Goal: Navigation & Orientation: Find specific page/section

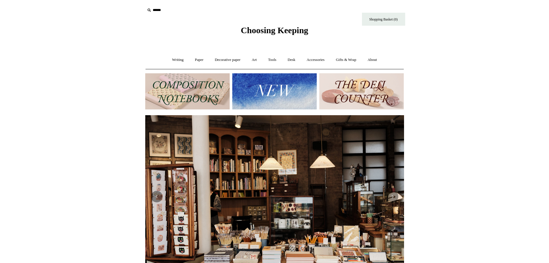
click at [388, 145] on div at bounding box center [274, 196] width 259 height 163
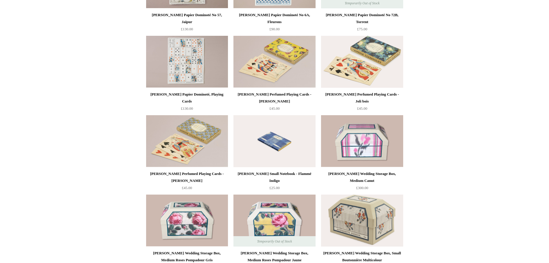
scroll to position [3374, 0]
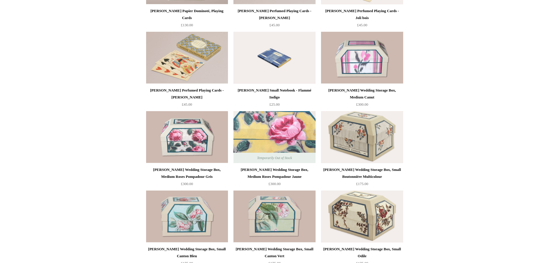
click at [291, 151] on img at bounding box center [275, 137] width 82 height 52
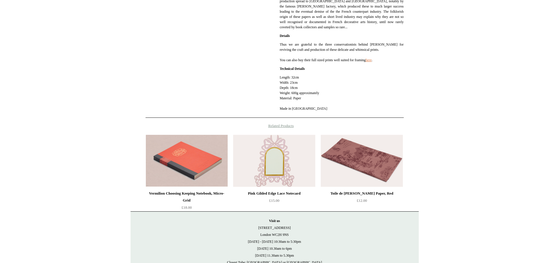
scroll to position [254, 0]
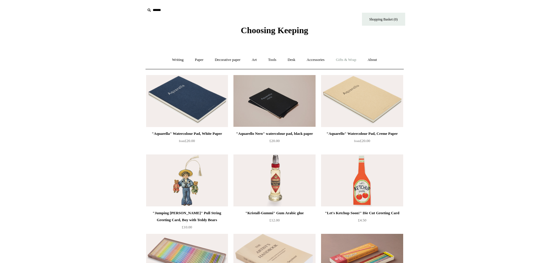
click at [343, 59] on link "Gifts & Wrap +" at bounding box center [346, 59] width 31 height 15
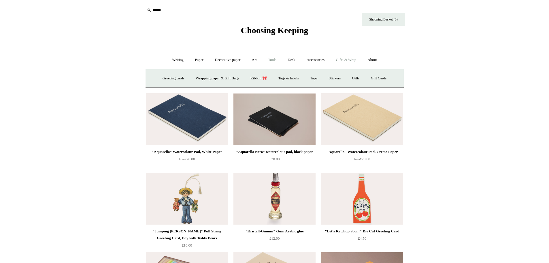
click at [274, 59] on link "Tools +" at bounding box center [272, 59] width 19 height 15
click at [268, 79] on link "Cutters" at bounding box center [264, 78] width 21 height 15
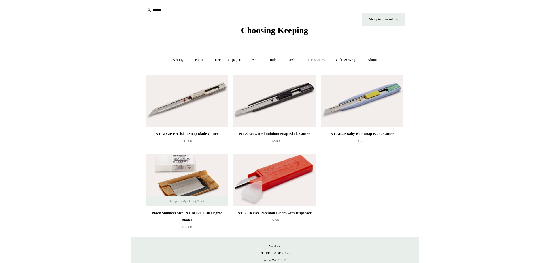
click at [315, 60] on link "Accessories +" at bounding box center [316, 59] width 28 height 15
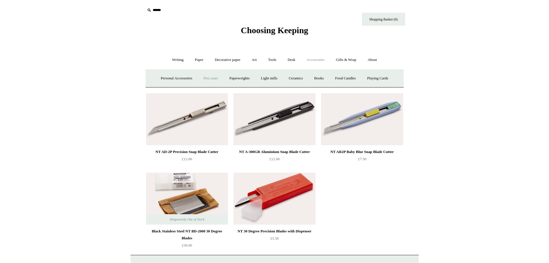
click at [206, 79] on link "Pen cases" at bounding box center [210, 78] width 25 height 15
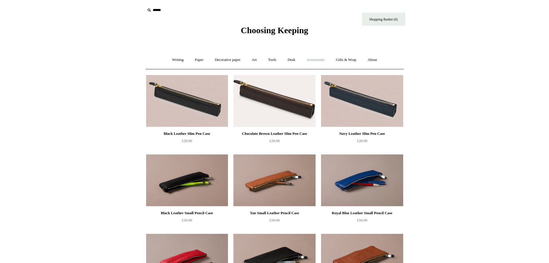
click at [319, 61] on link "Accessories +" at bounding box center [316, 59] width 28 height 15
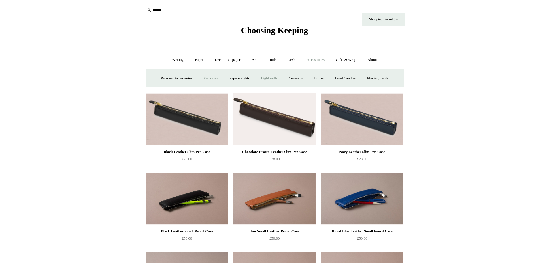
click at [270, 77] on link "Light mills" at bounding box center [269, 78] width 27 height 15
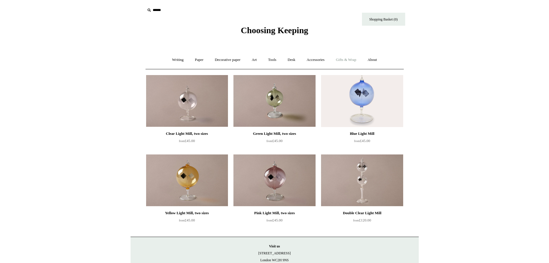
click at [347, 61] on link "Gifts & Wrap +" at bounding box center [346, 59] width 31 height 15
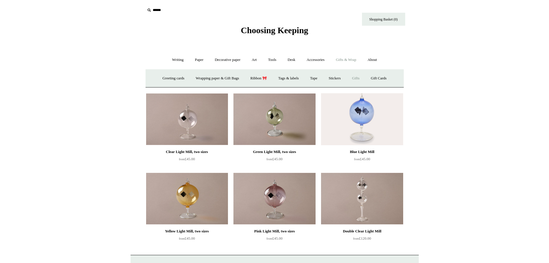
click at [362, 78] on link "Gifts +" at bounding box center [356, 78] width 18 height 15
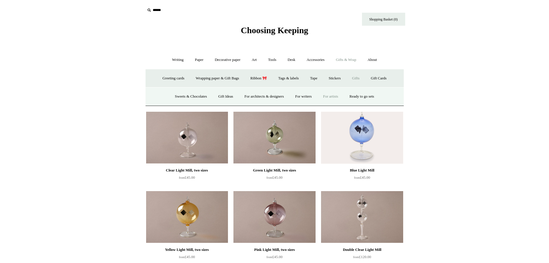
click at [330, 98] on link "For artists" at bounding box center [330, 96] width 25 height 15
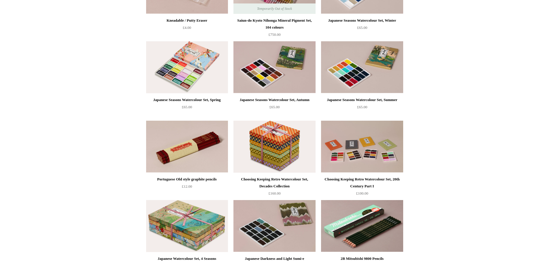
scroll to position [750, 0]
